Goal: Navigation & Orientation: Find specific page/section

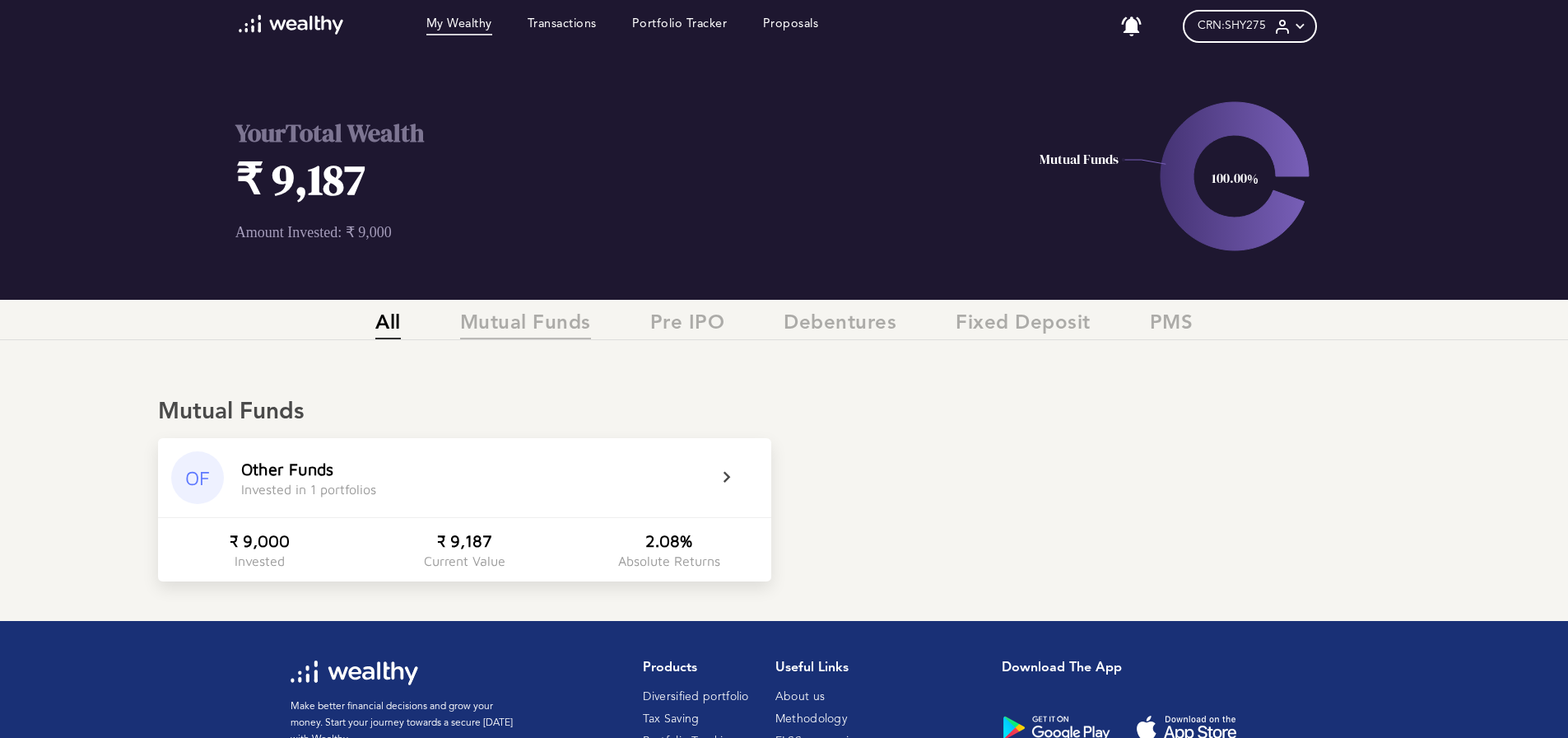
click at [527, 324] on span "Mutual Funds" at bounding box center [525, 326] width 131 height 28
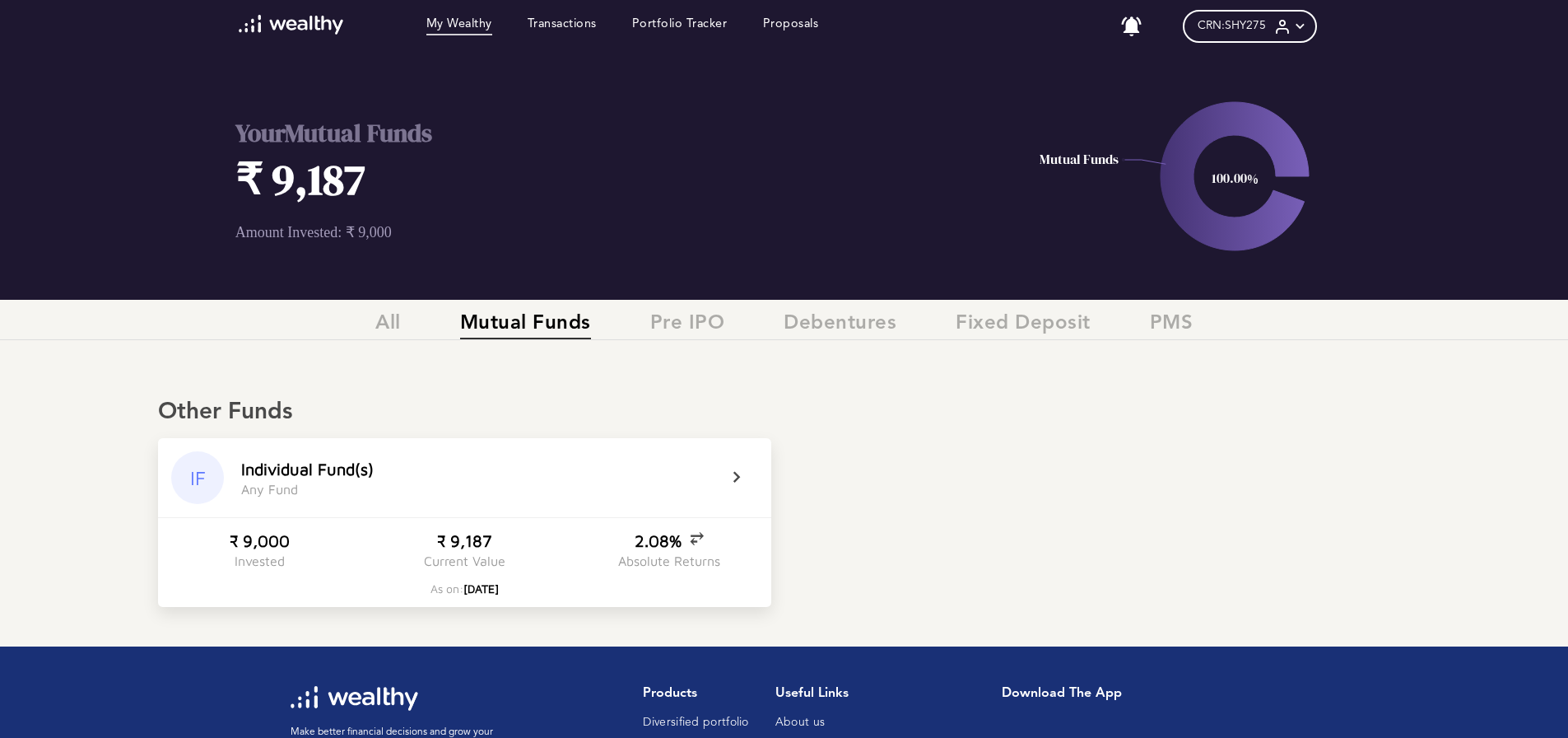
click at [729, 473] on icon at bounding box center [747, 478] width 41 height 20
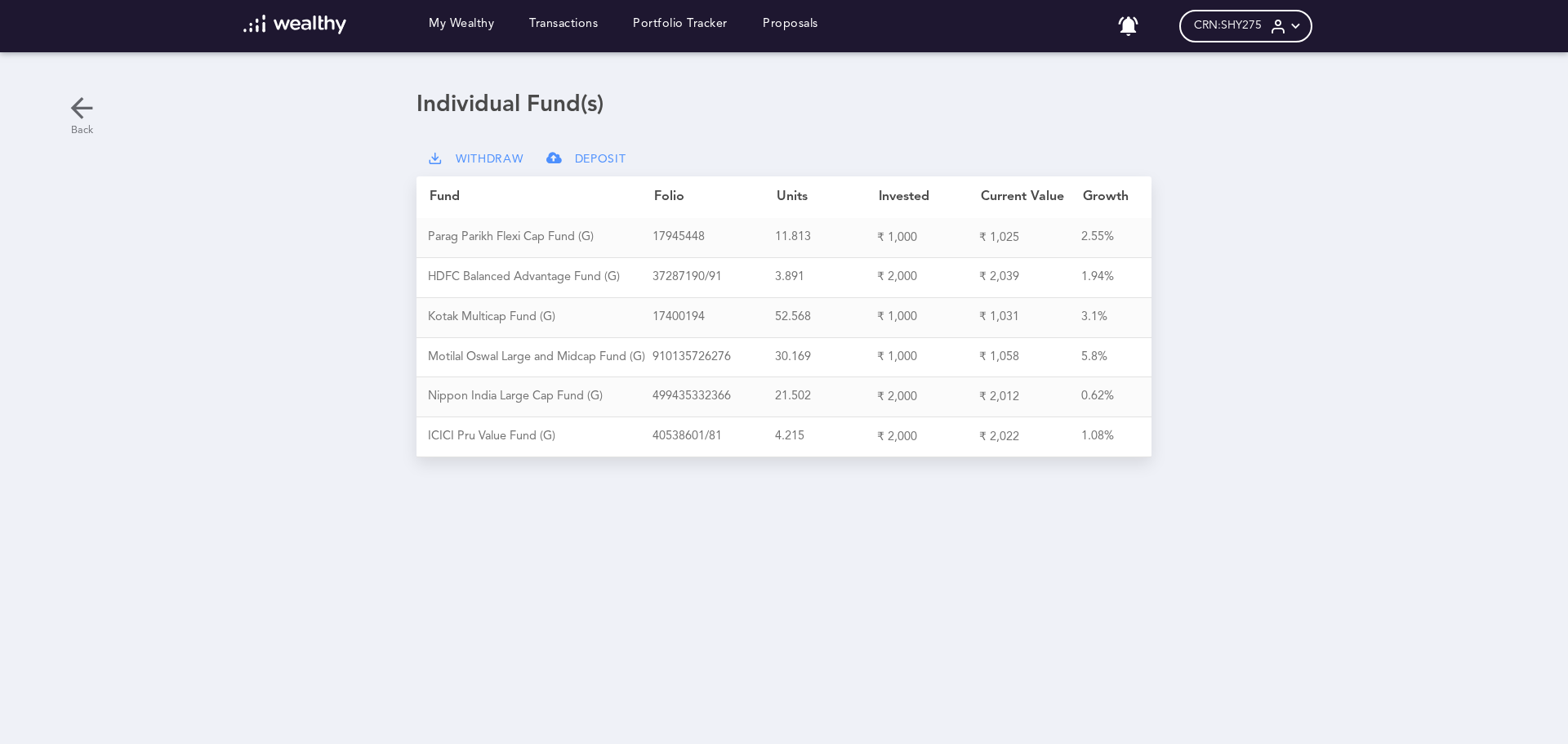
click at [78, 106] on icon at bounding box center [81, 107] width 32 height 32
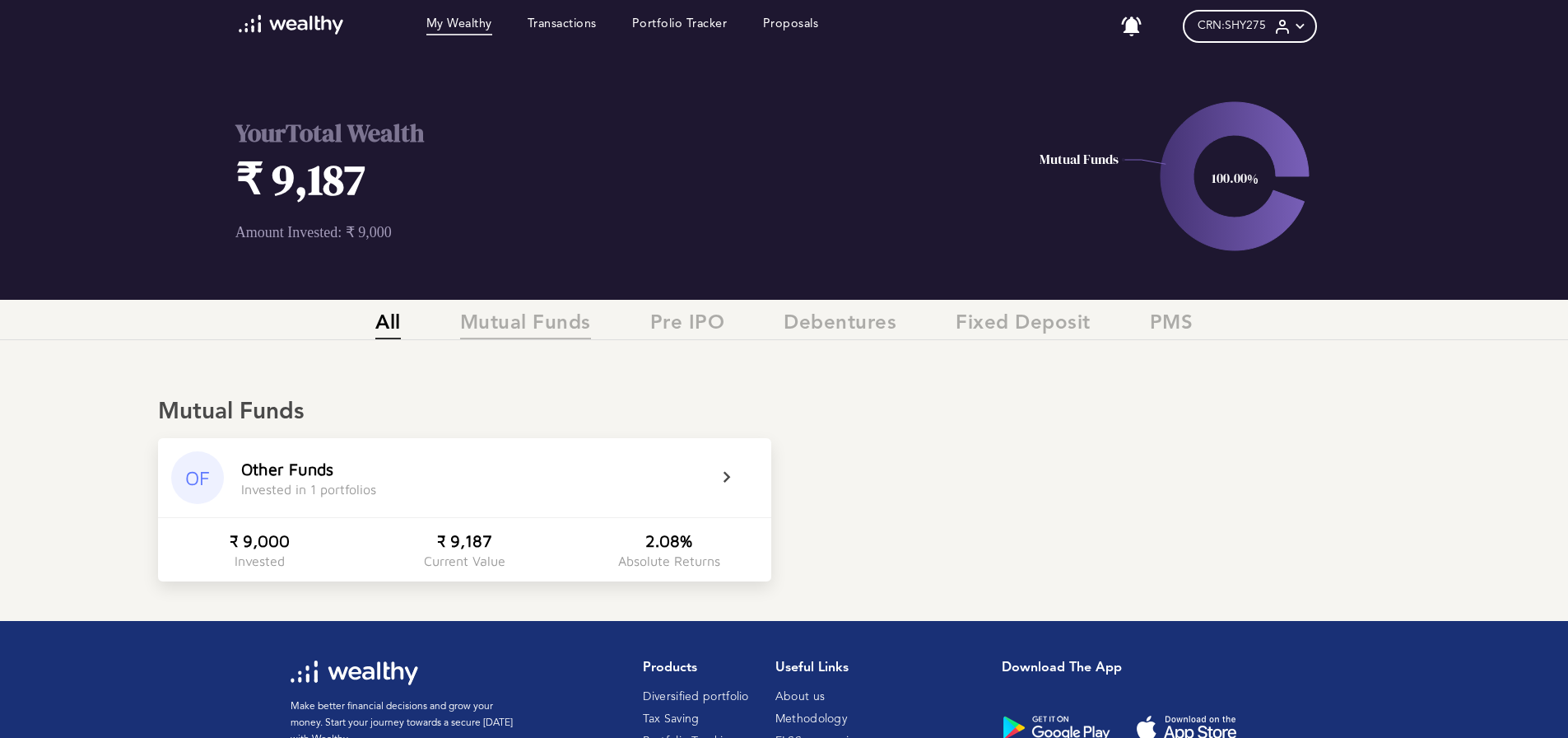
click at [512, 326] on span "Mutual Funds" at bounding box center [525, 326] width 131 height 28
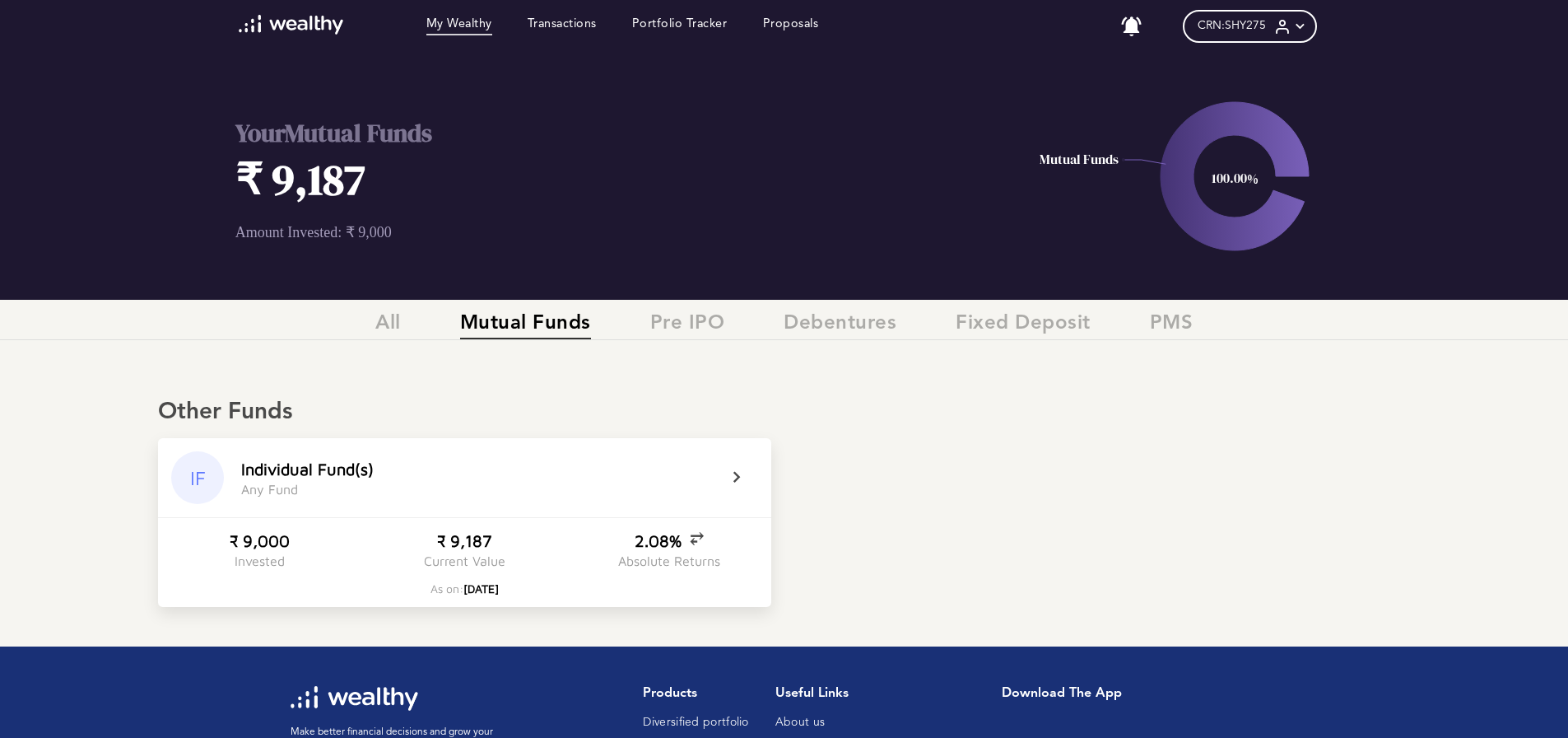
click at [723, 476] on div "IF I n d i v i d u a l F u n d ( s ) A n y F u n d" at bounding box center [464, 478] width 613 height 79
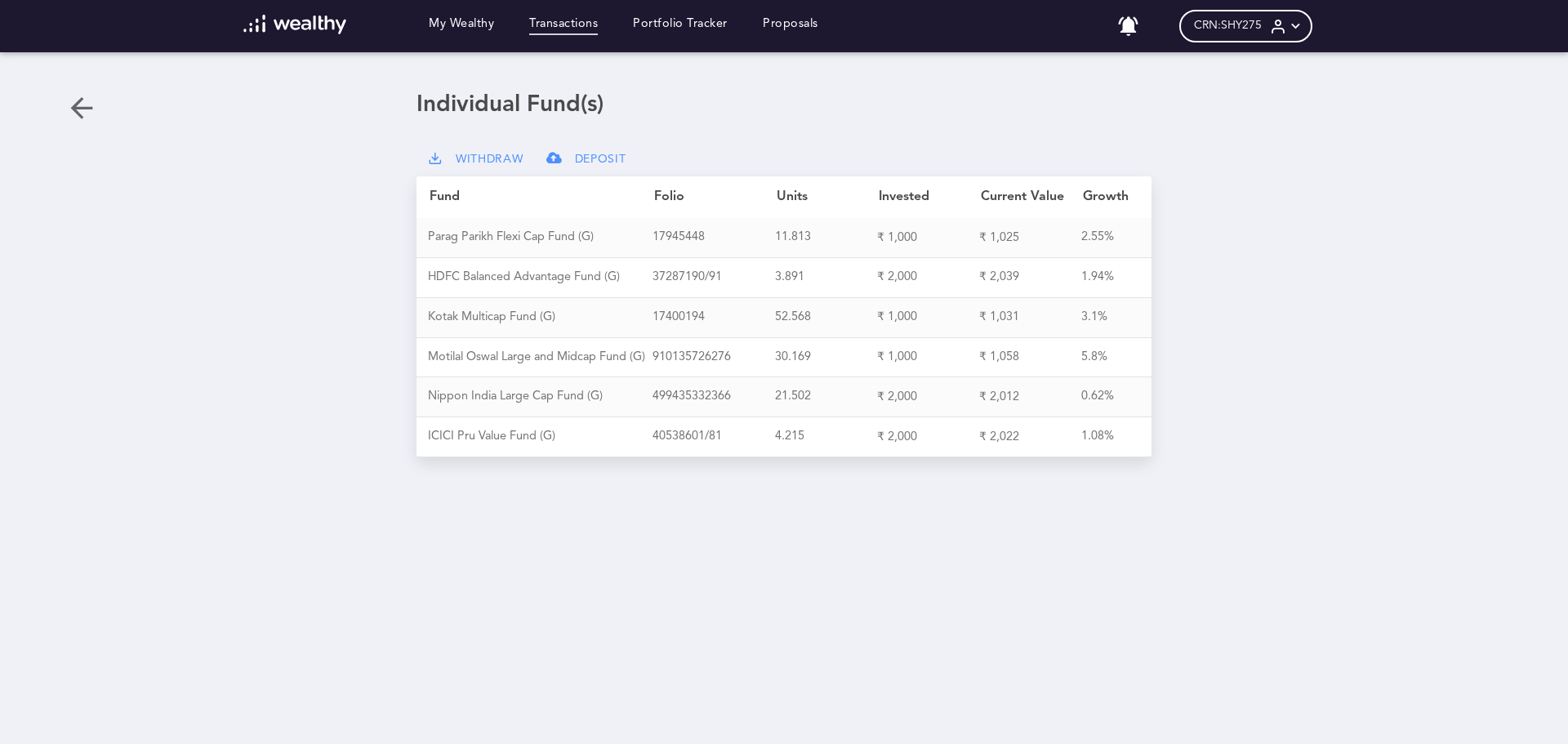
click at [557, 22] on link "Transactions" at bounding box center [563, 26] width 69 height 18
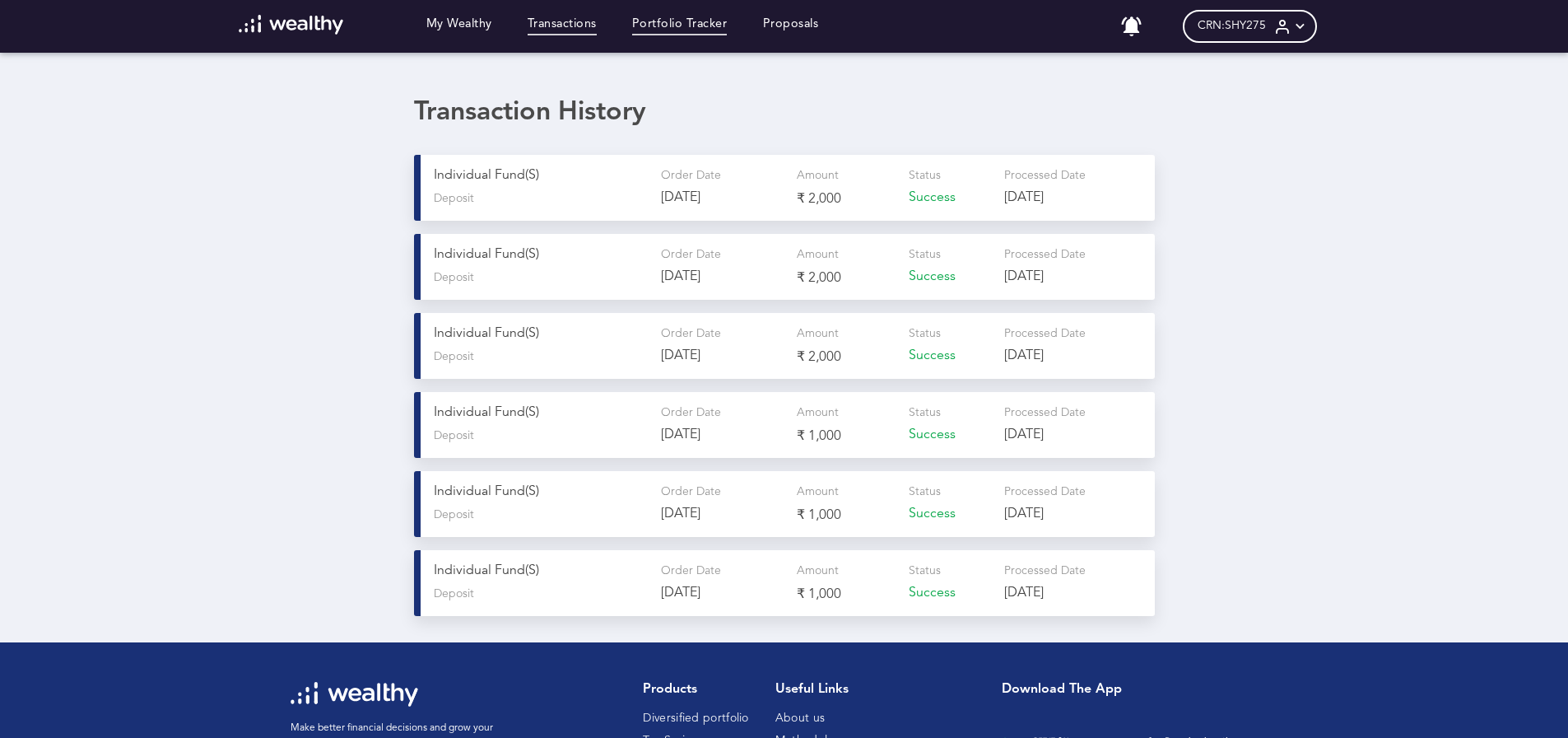
click at [667, 20] on link "Portfolio Tracker" at bounding box center [680, 27] width 95 height 18
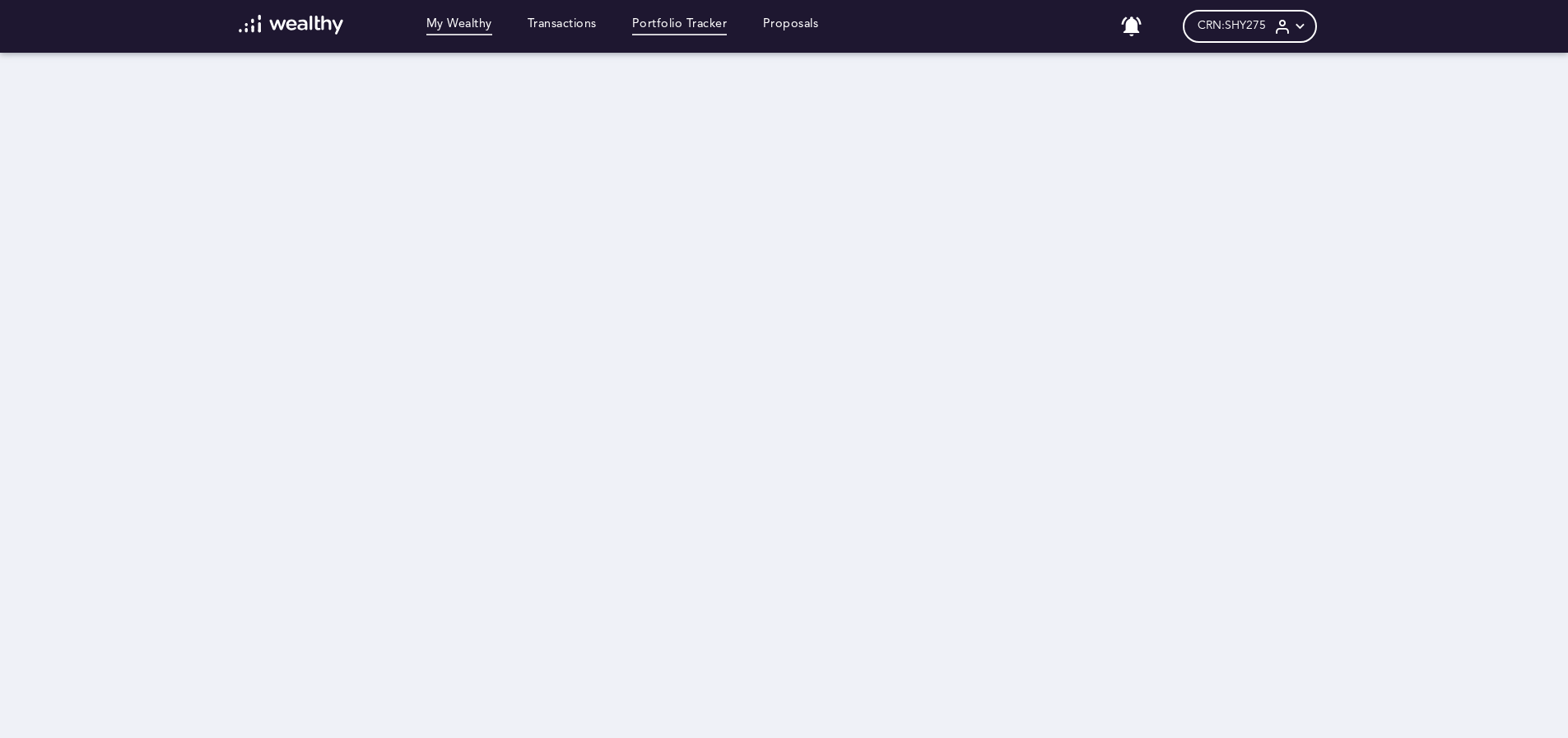
click at [463, 22] on link "My Wealthy" at bounding box center [459, 27] width 66 height 18
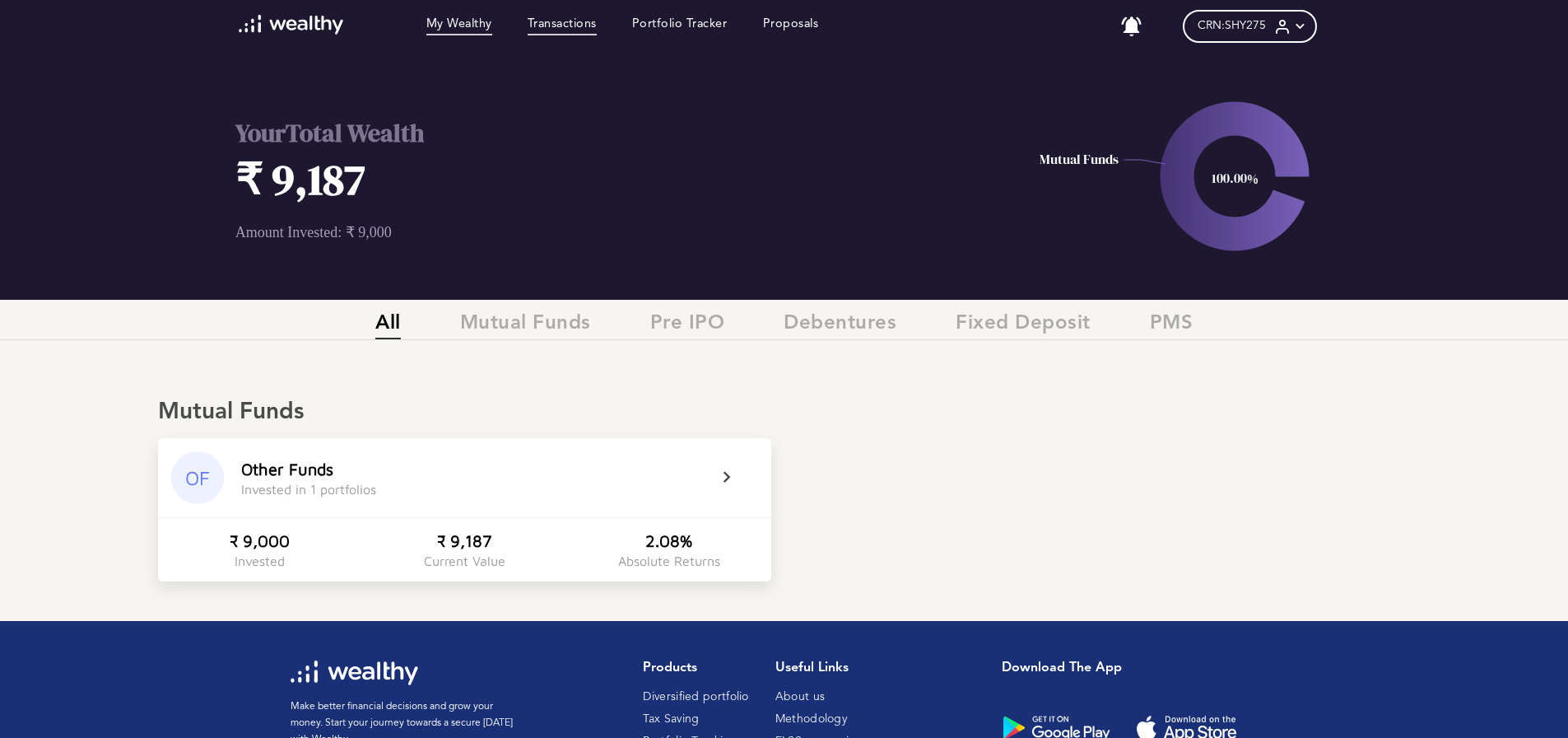
click at [572, 27] on link "Transactions" at bounding box center [562, 27] width 69 height 18
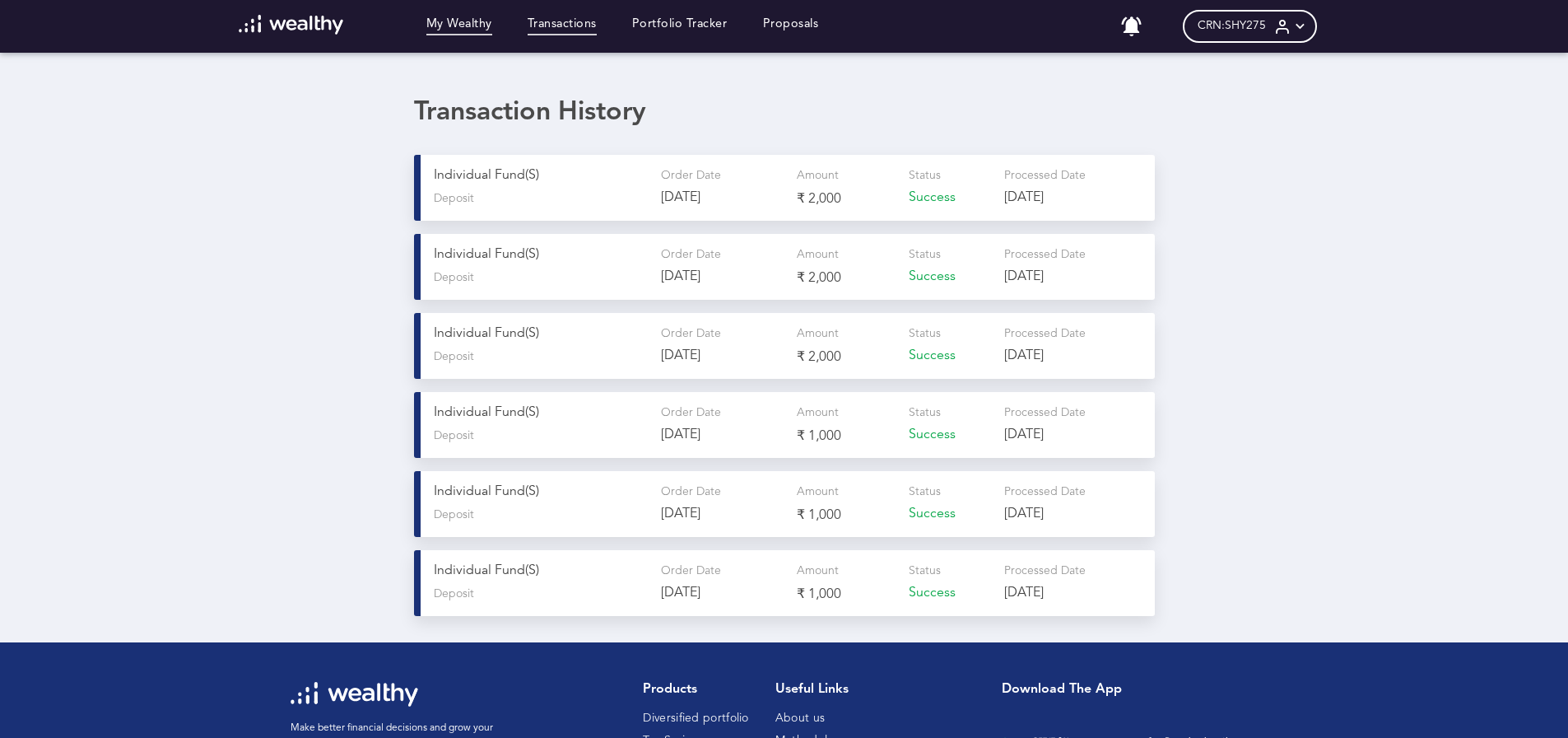
click at [442, 25] on link "My Wealthy" at bounding box center [459, 27] width 66 height 18
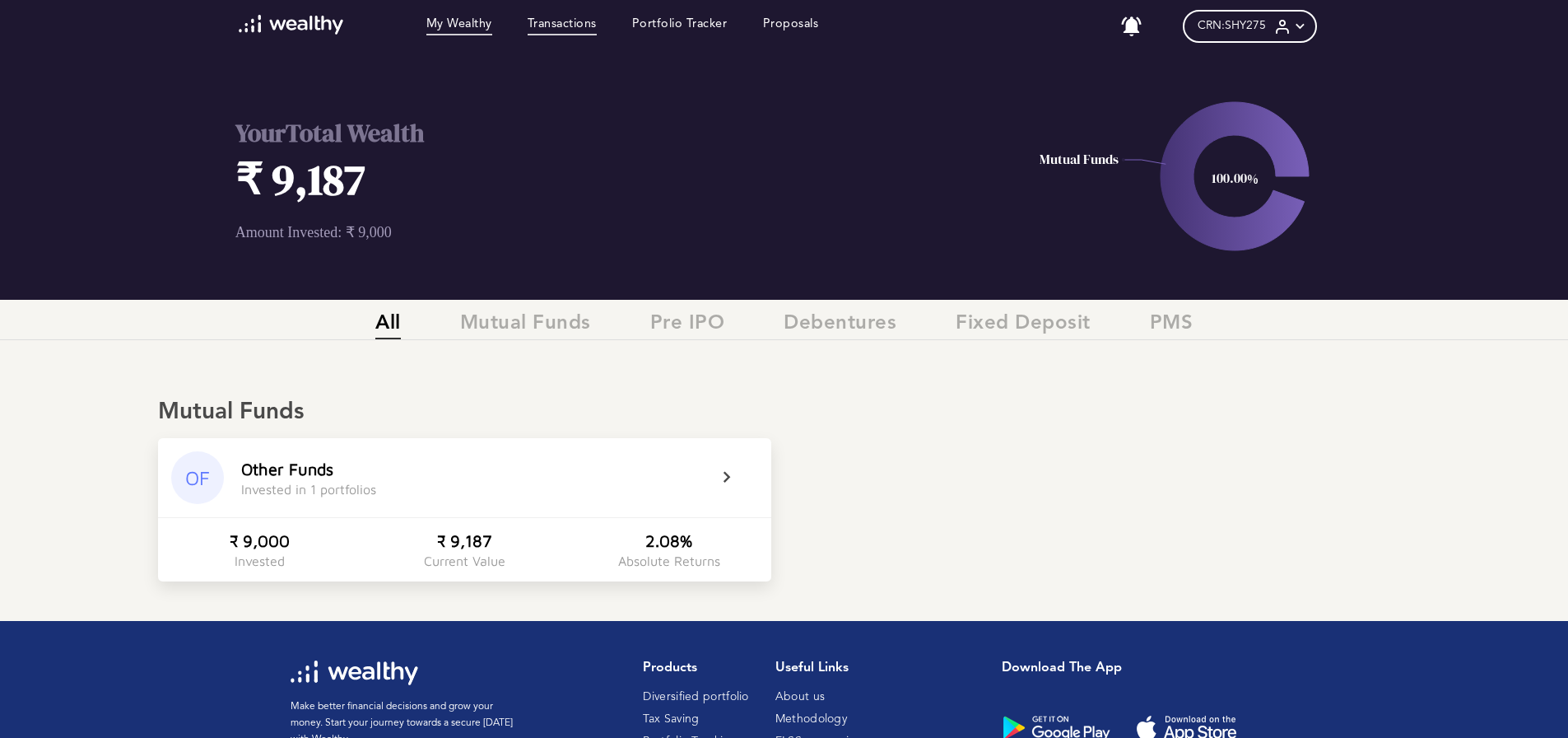
click at [562, 23] on link "Transactions" at bounding box center [562, 27] width 69 height 18
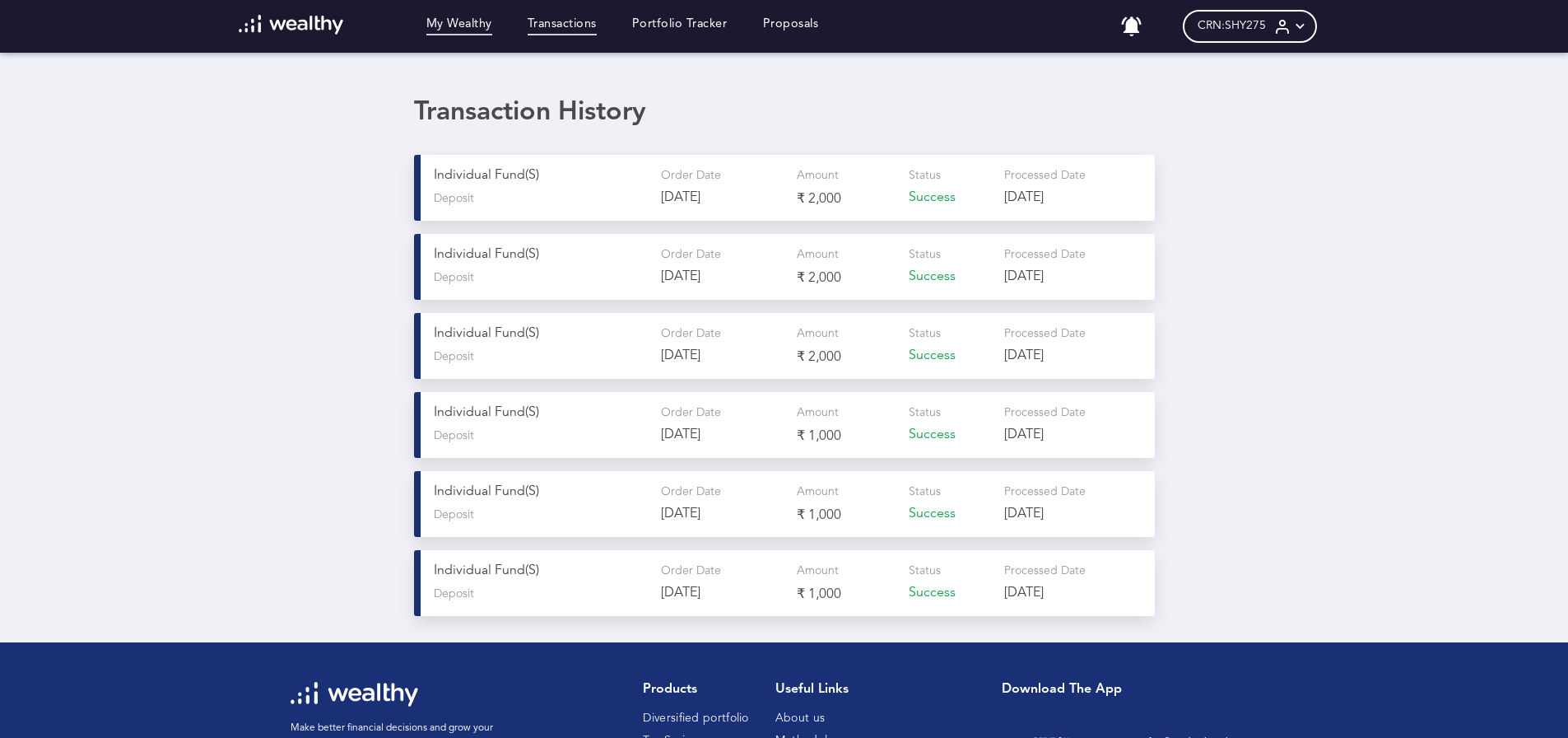
click at [449, 26] on link "My Wealthy" at bounding box center [459, 27] width 66 height 18
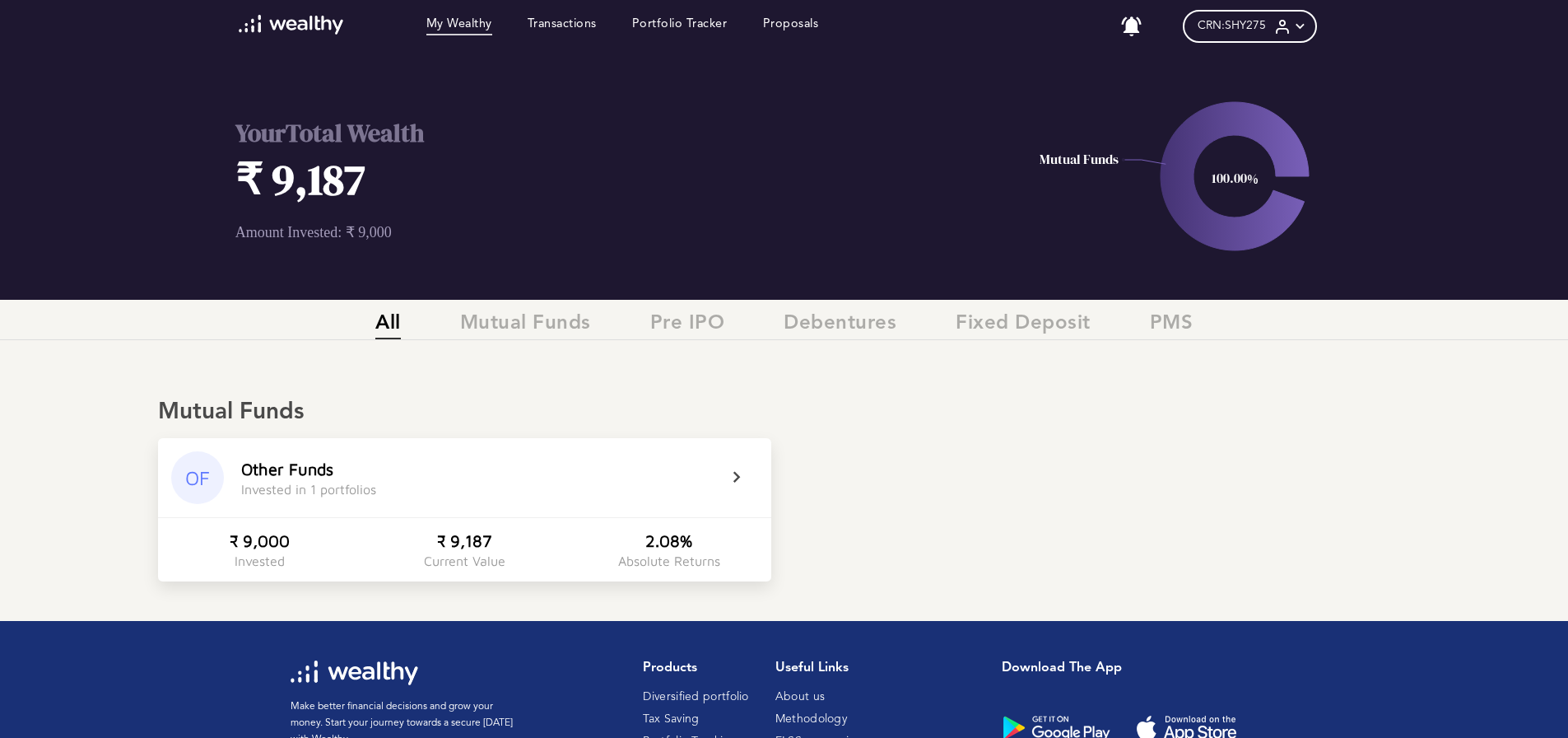
click at [734, 475] on icon at bounding box center [747, 478] width 41 height 20
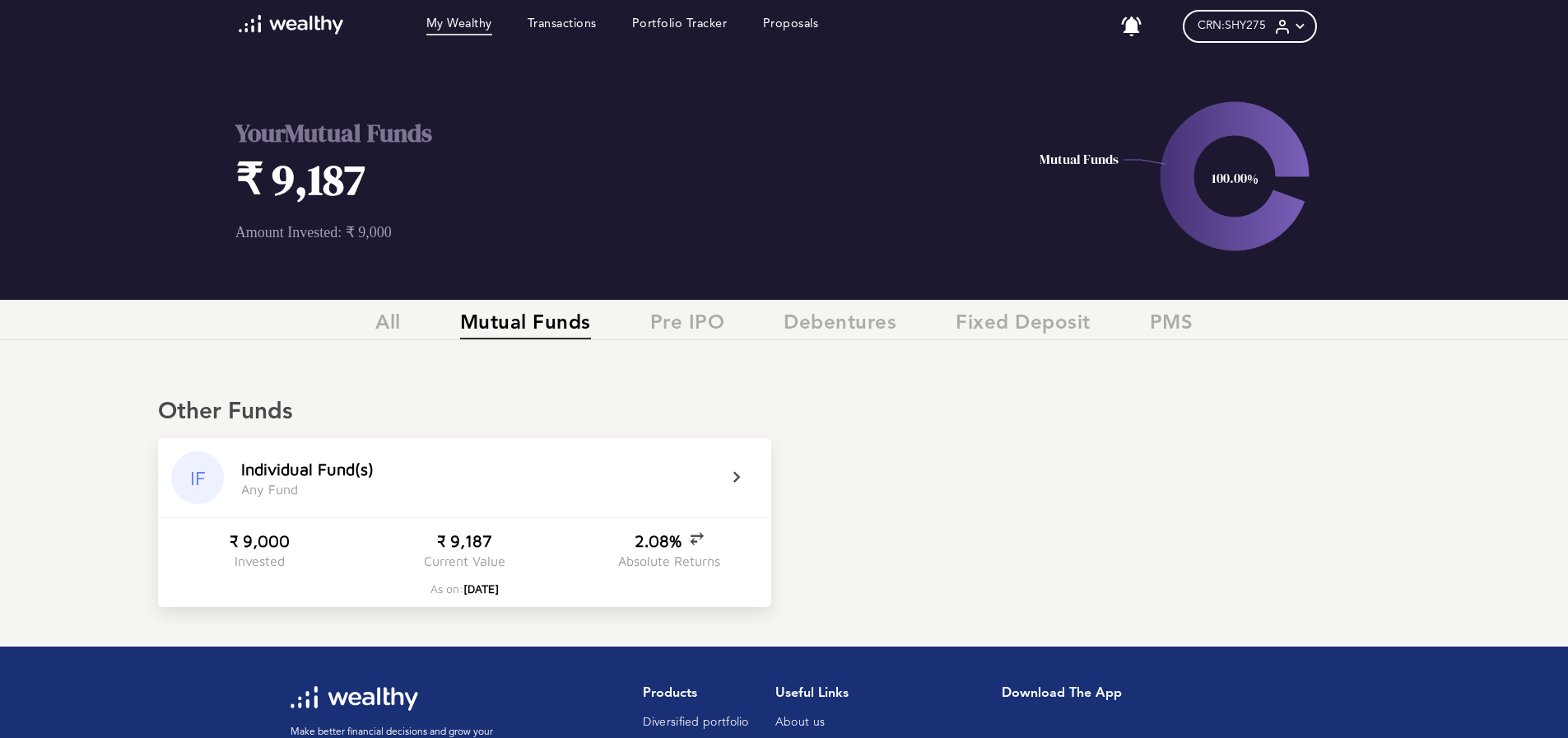
click at [690, 538] on icon at bounding box center [697, 537] width 14 height 17
click at [703, 541] on icon at bounding box center [700, 545] width 14 height 17
click at [576, 23] on link "Transactions" at bounding box center [562, 27] width 69 height 18
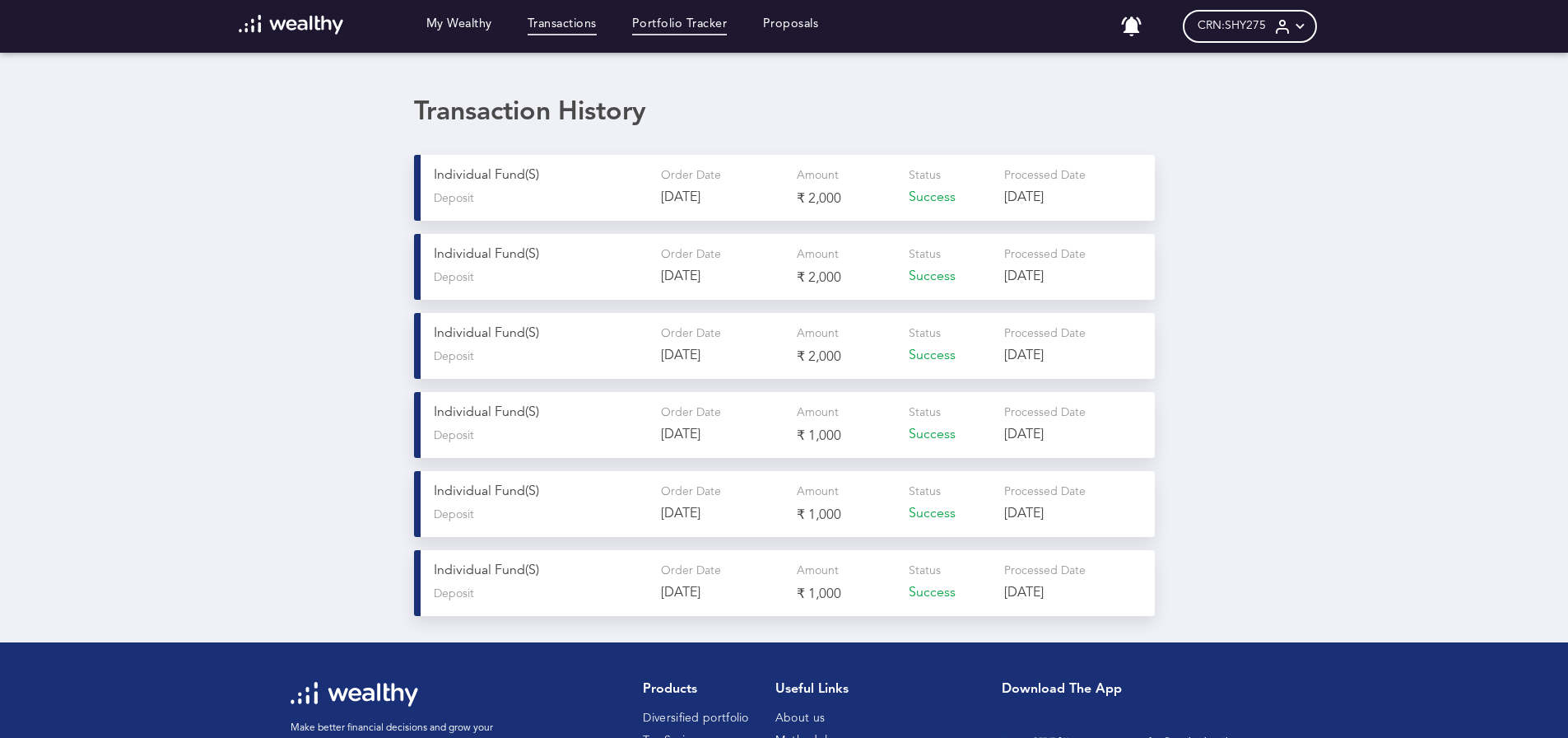
click at [703, 23] on link "Portfolio Tracker" at bounding box center [680, 27] width 95 height 18
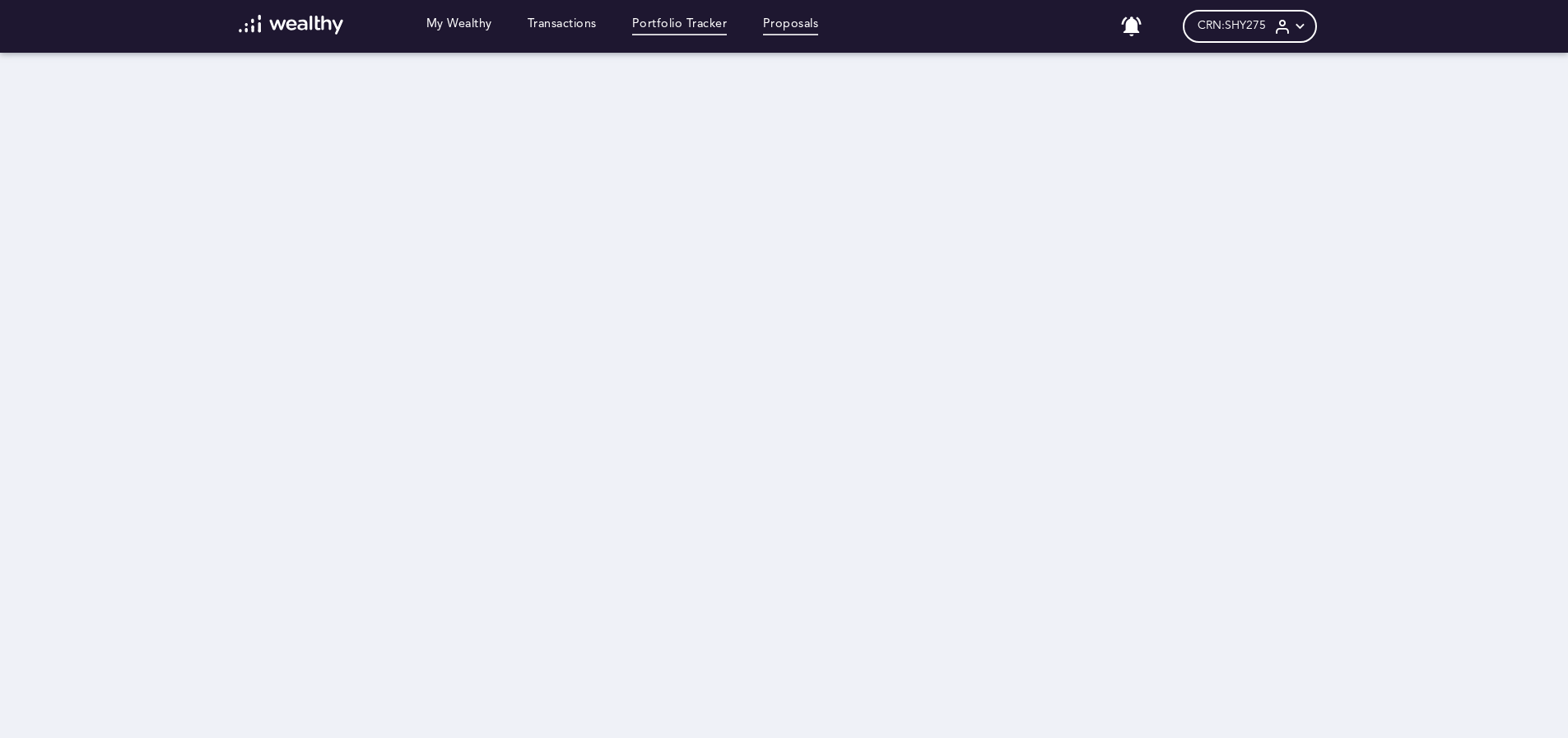
click at [807, 23] on link "Proposals" at bounding box center [791, 27] width 56 height 18
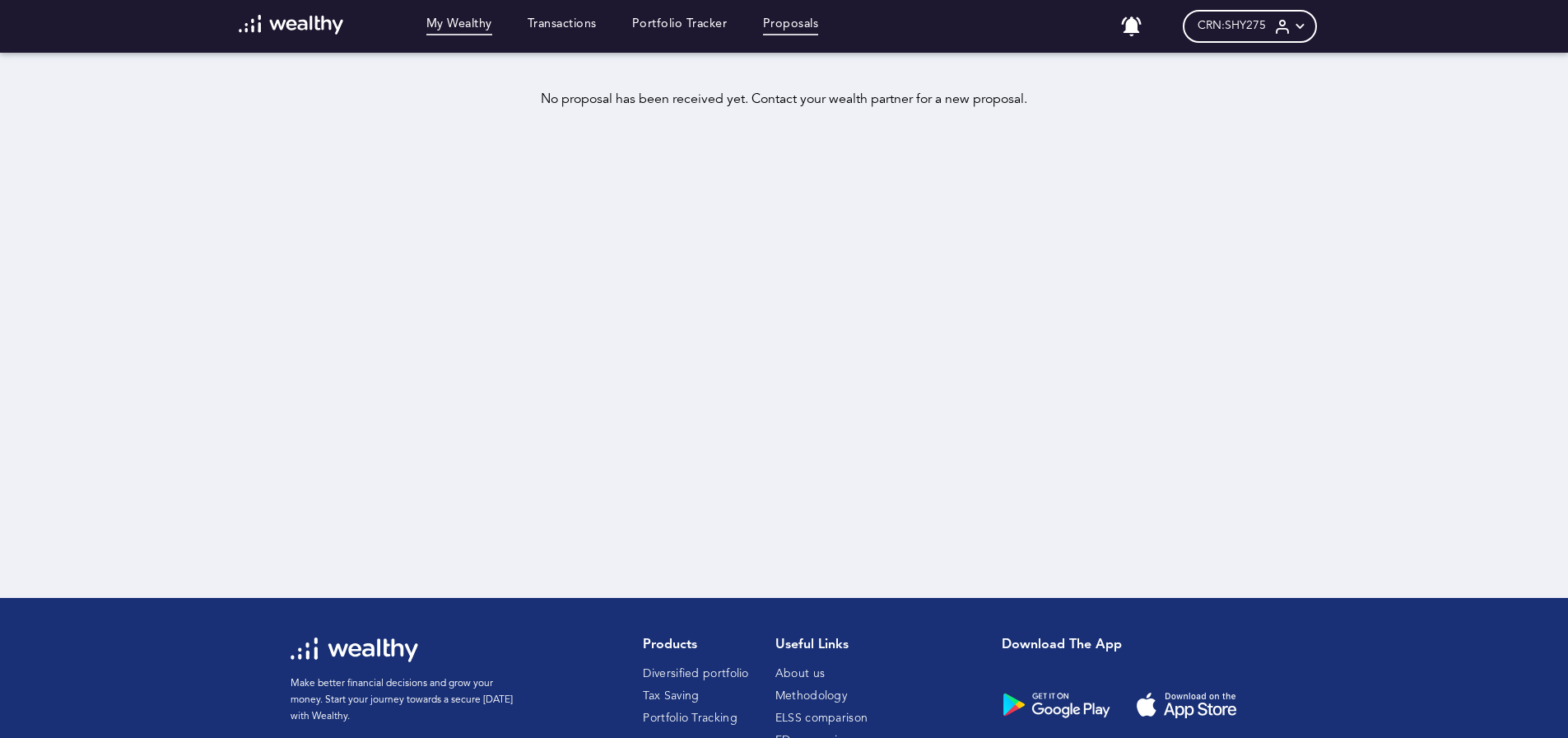
click at [449, 26] on link "My Wealthy" at bounding box center [459, 27] width 66 height 18
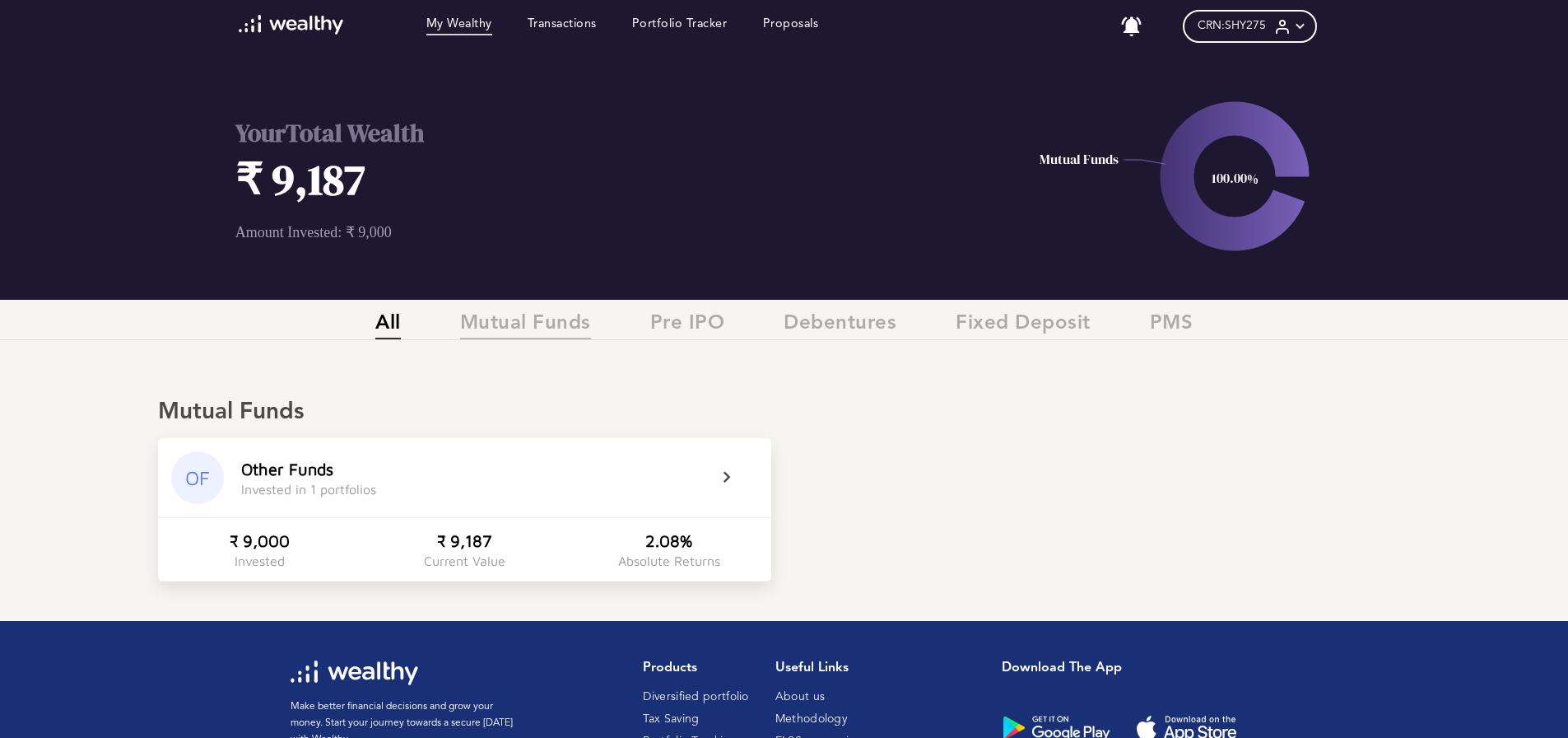
click at [564, 328] on span "Mutual Funds" at bounding box center [525, 326] width 131 height 28
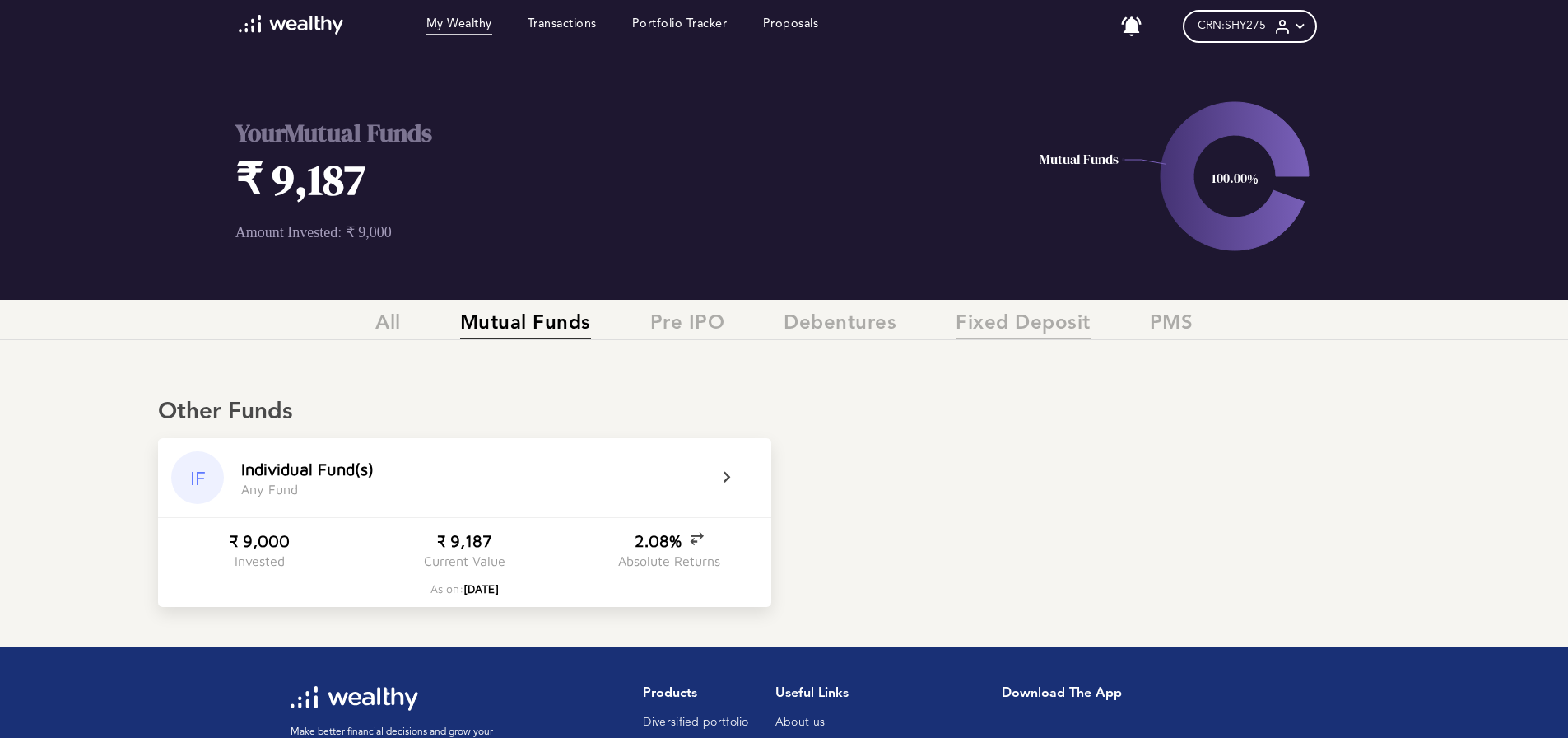
click at [1016, 324] on span "Fixed Deposit" at bounding box center [1023, 326] width 135 height 28
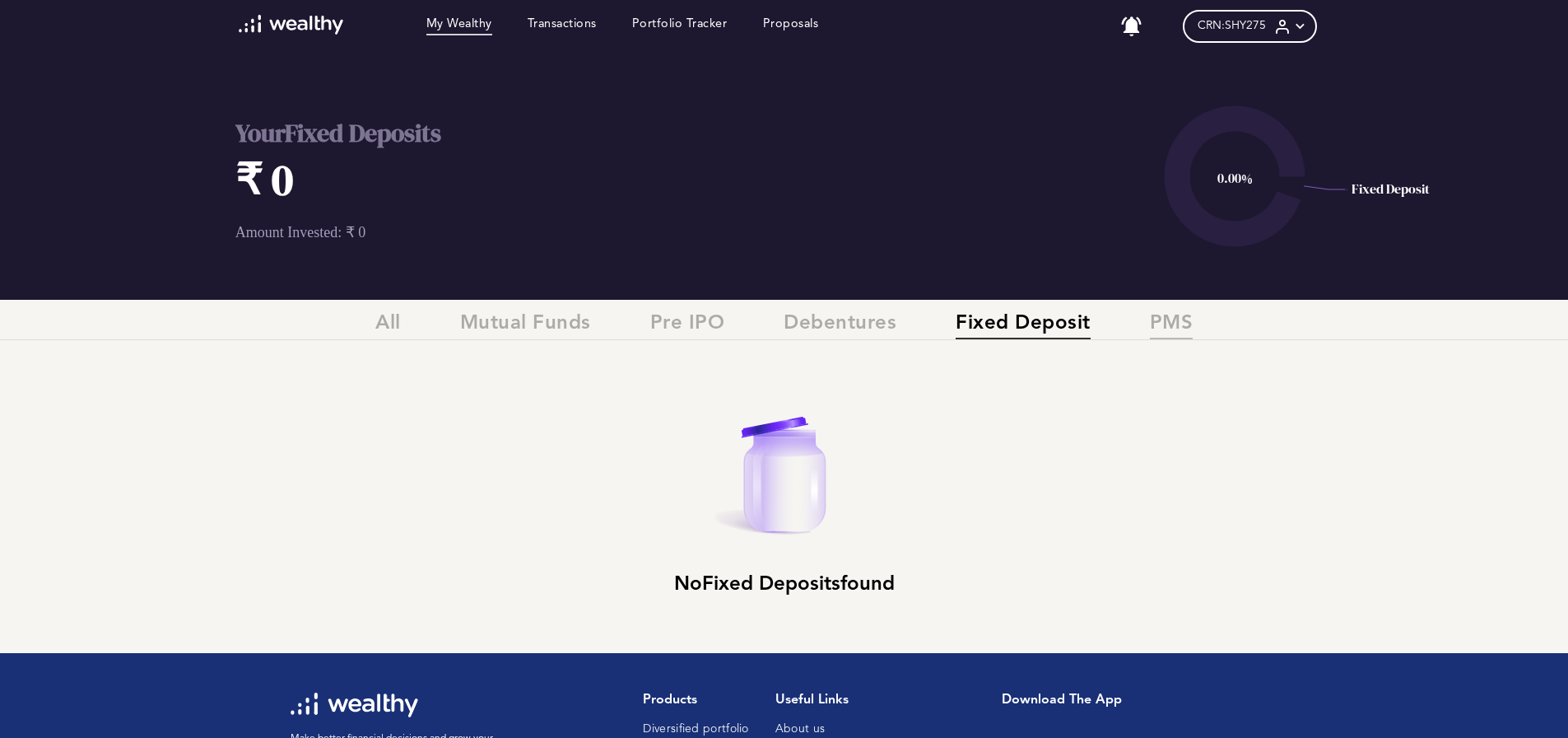
click at [1173, 325] on span "PMS" at bounding box center [1172, 326] width 43 height 28
click at [1012, 322] on span "Fixed Deposit" at bounding box center [1023, 326] width 135 height 28
click at [482, 318] on span "Mutual Funds" at bounding box center [525, 326] width 131 height 28
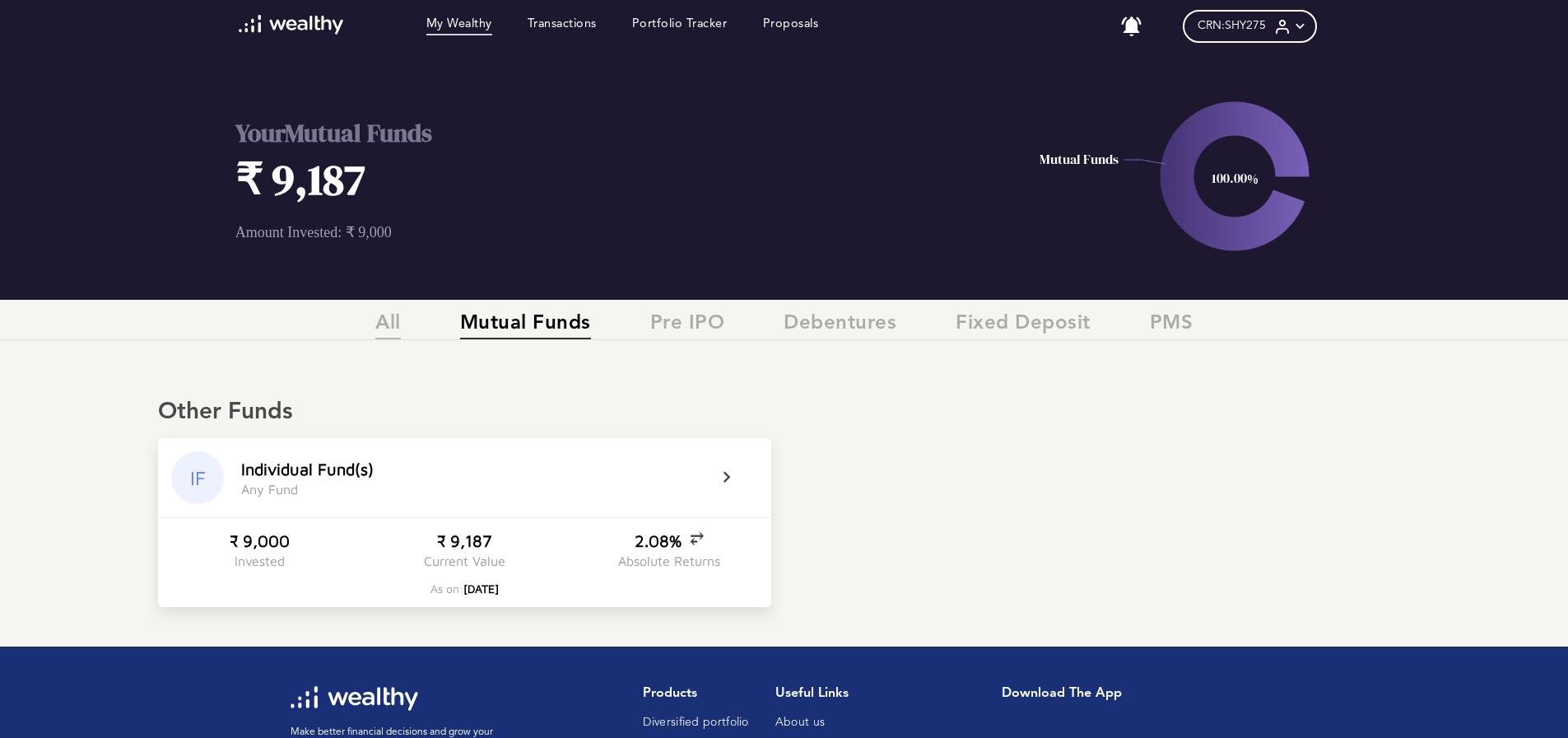
click at [388, 321] on span "All" at bounding box center [388, 326] width 26 height 28
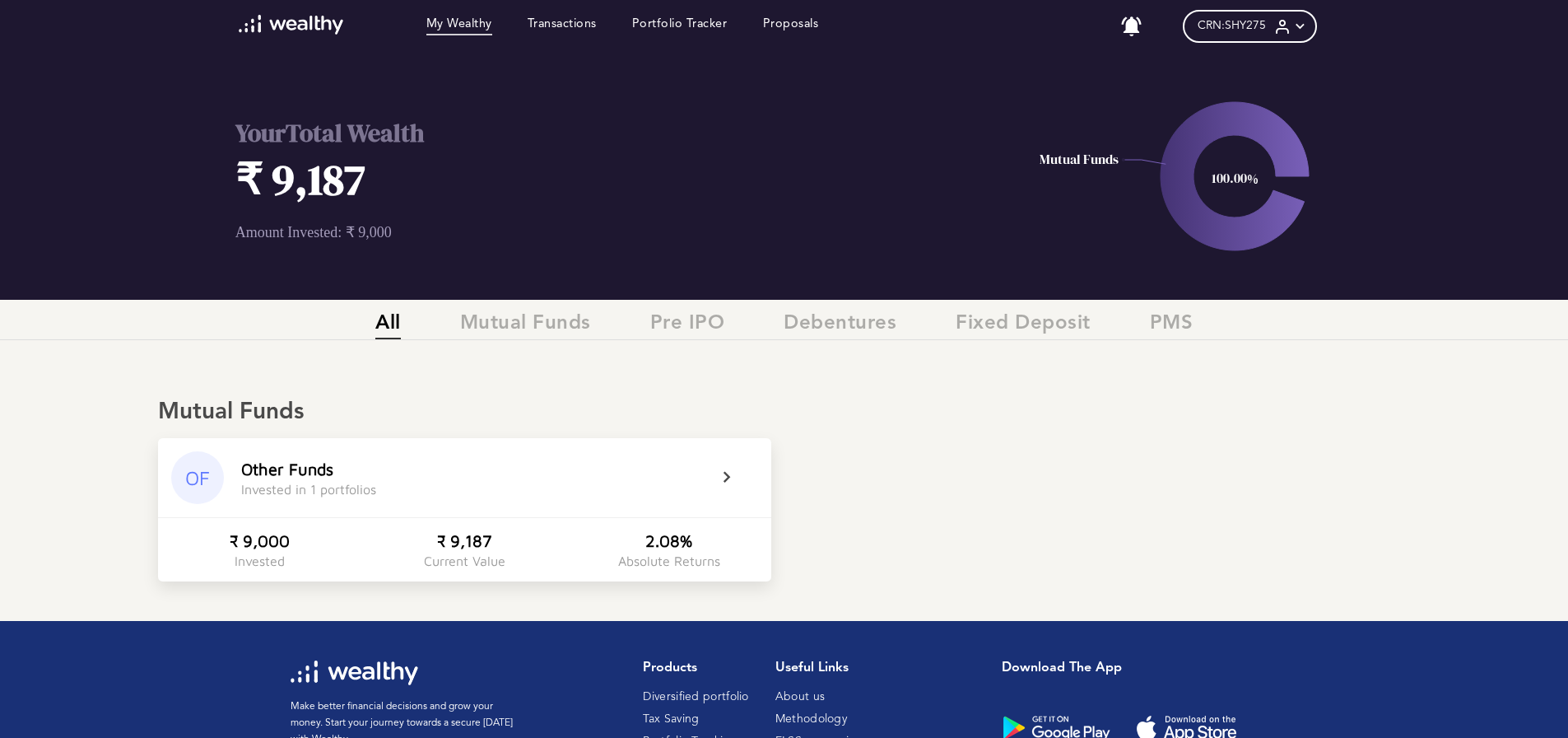
click at [1308, 23] on icon at bounding box center [1300, 27] width 18 height 18
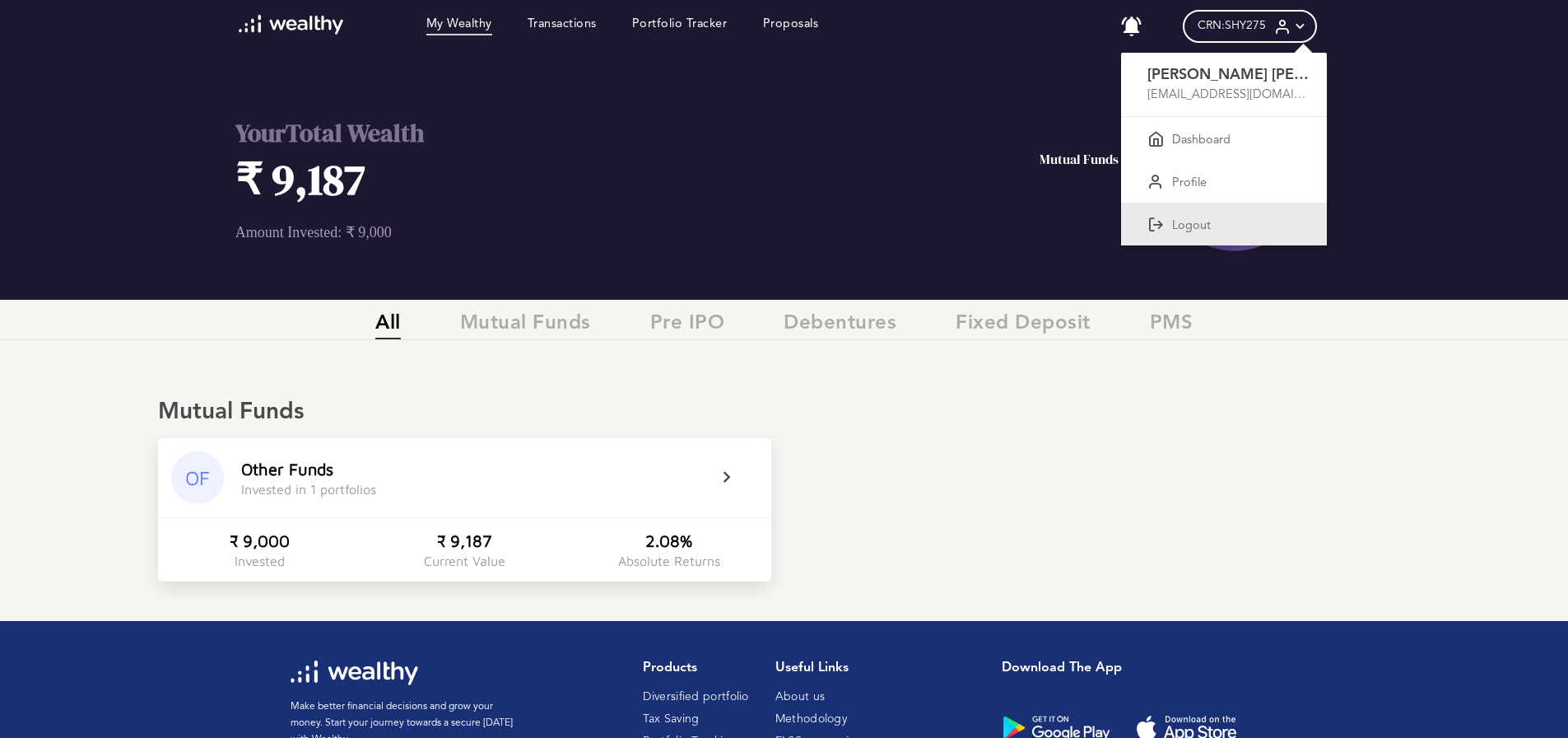
click at [1194, 223] on p "Logout" at bounding box center [1192, 226] width 38 height 15
